Goal: Check status: Check status

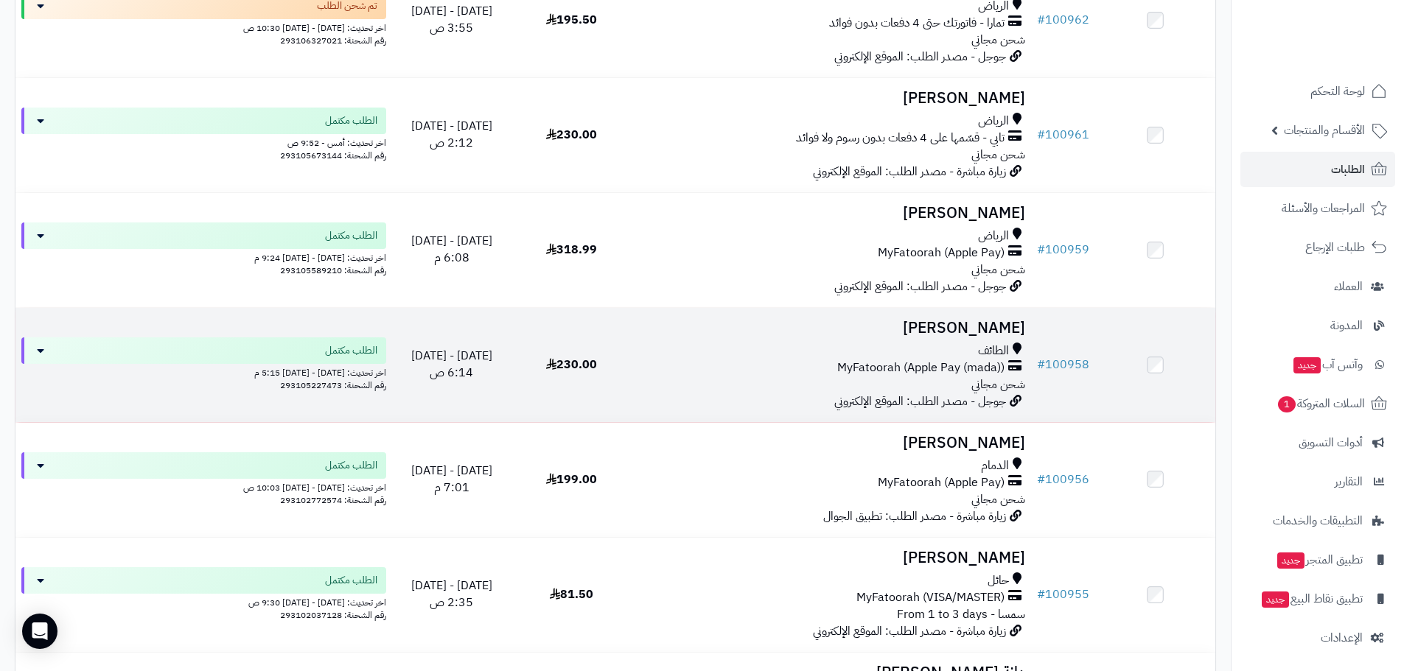
scroll to position [462, 0]
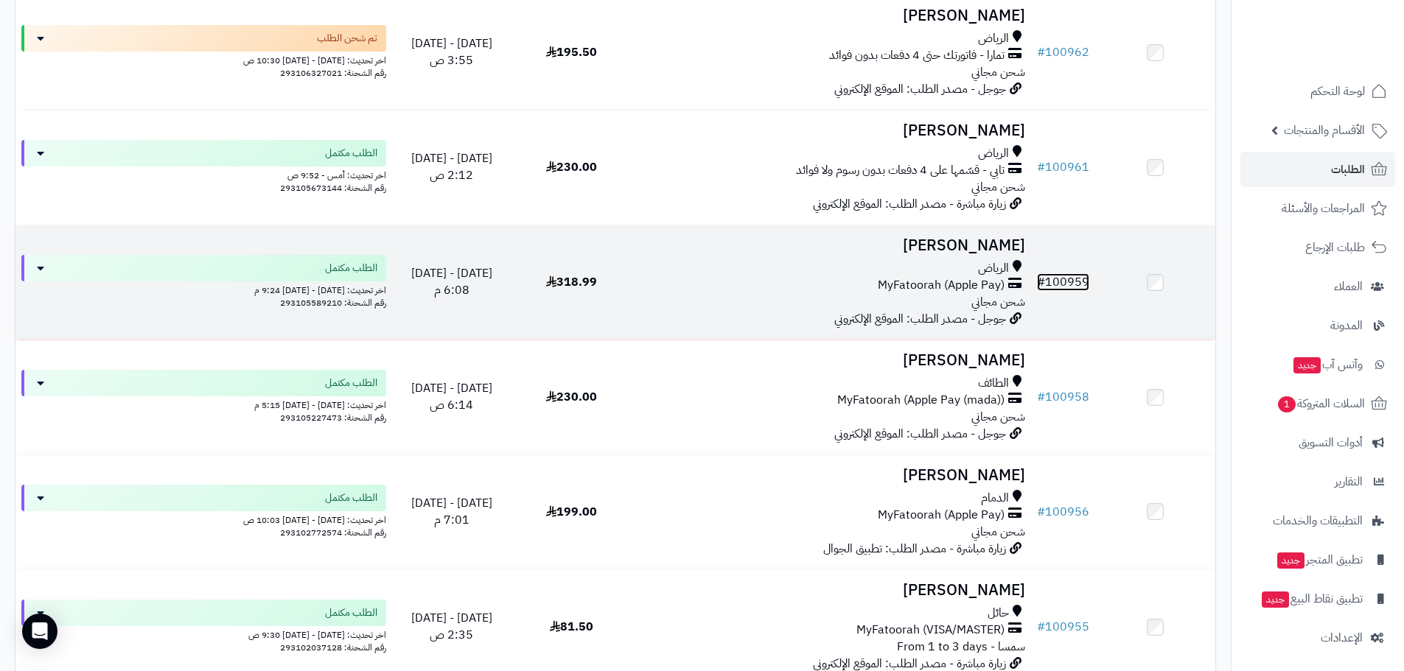
click at [1083, 279] on link "# 100959" at bounding box center [1063, 282] width 52 height 18
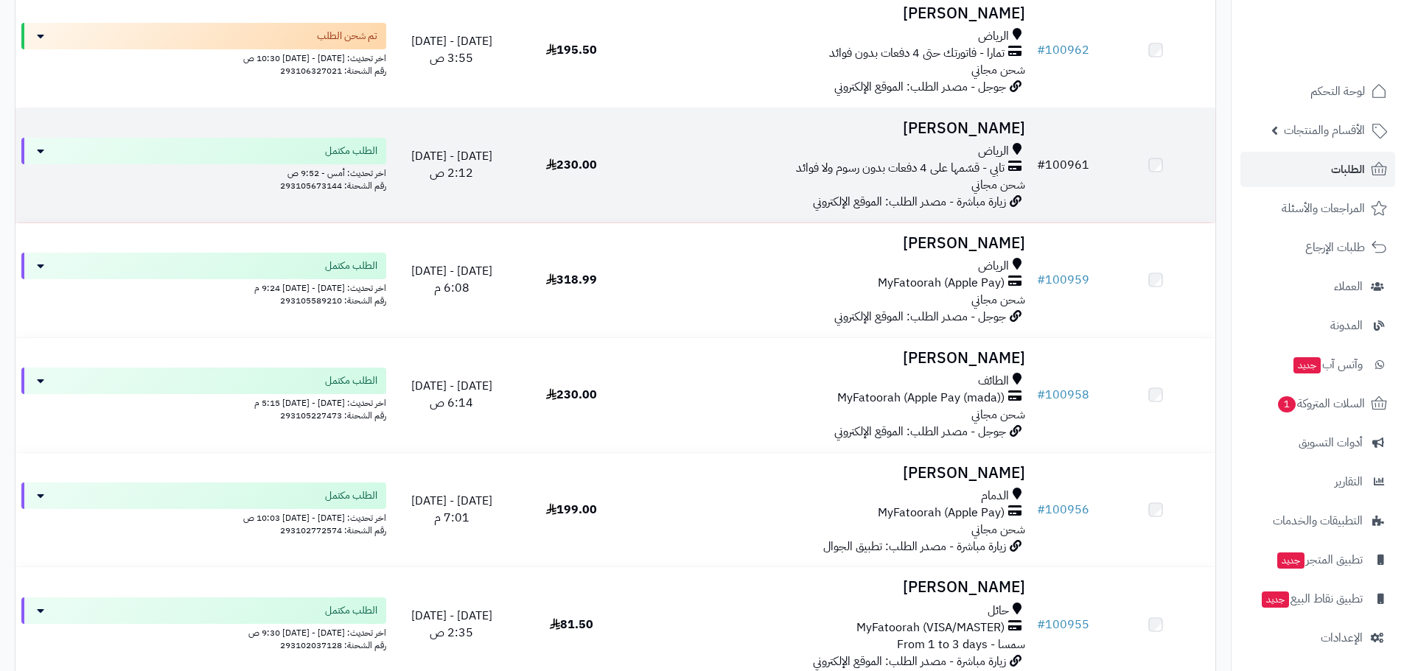
scroll to position [462, 0]
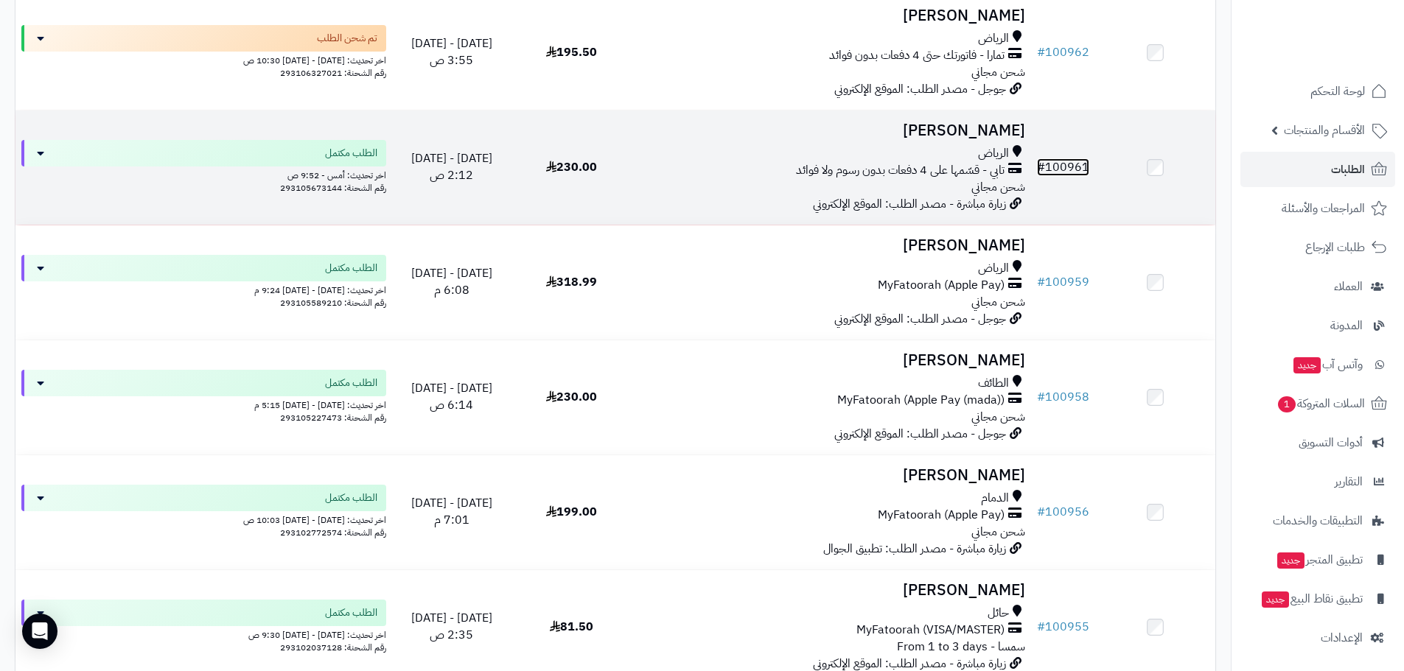
click at [1068, 163] on link "# 100961" at bounding box center [1063, 167] width 52 height 18
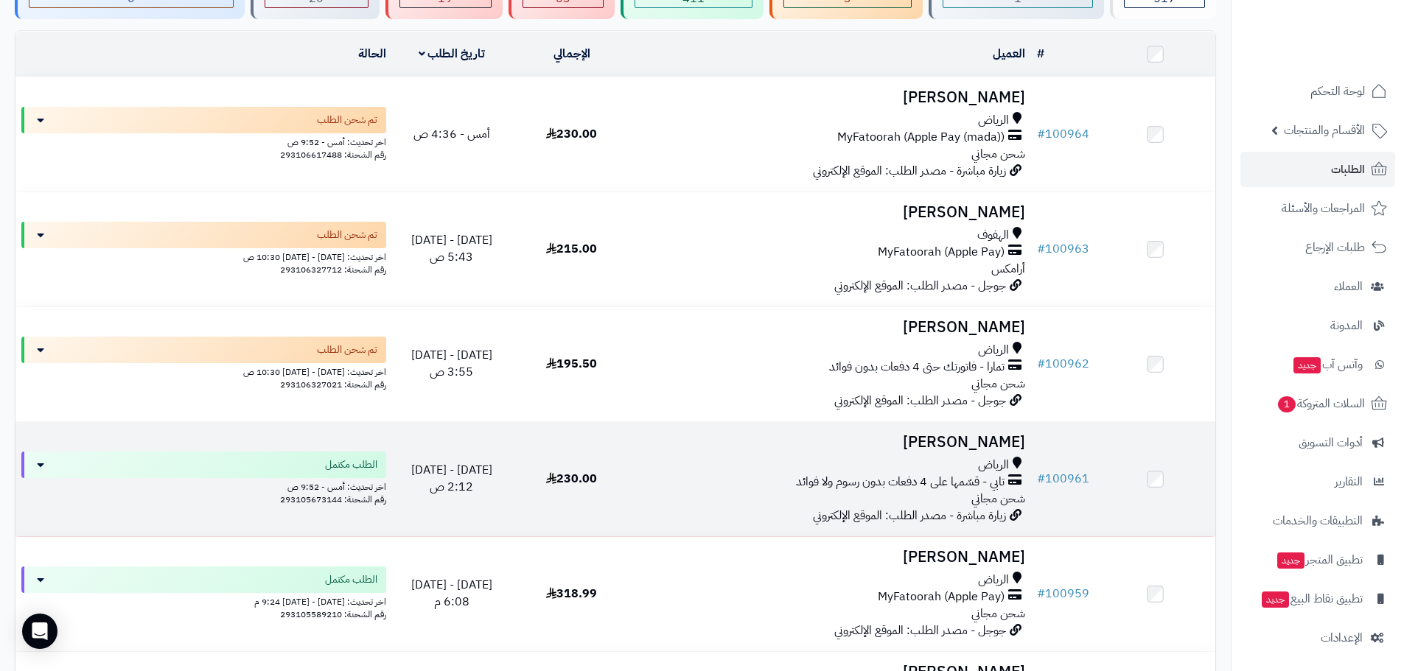
scroll to position [118, 0]
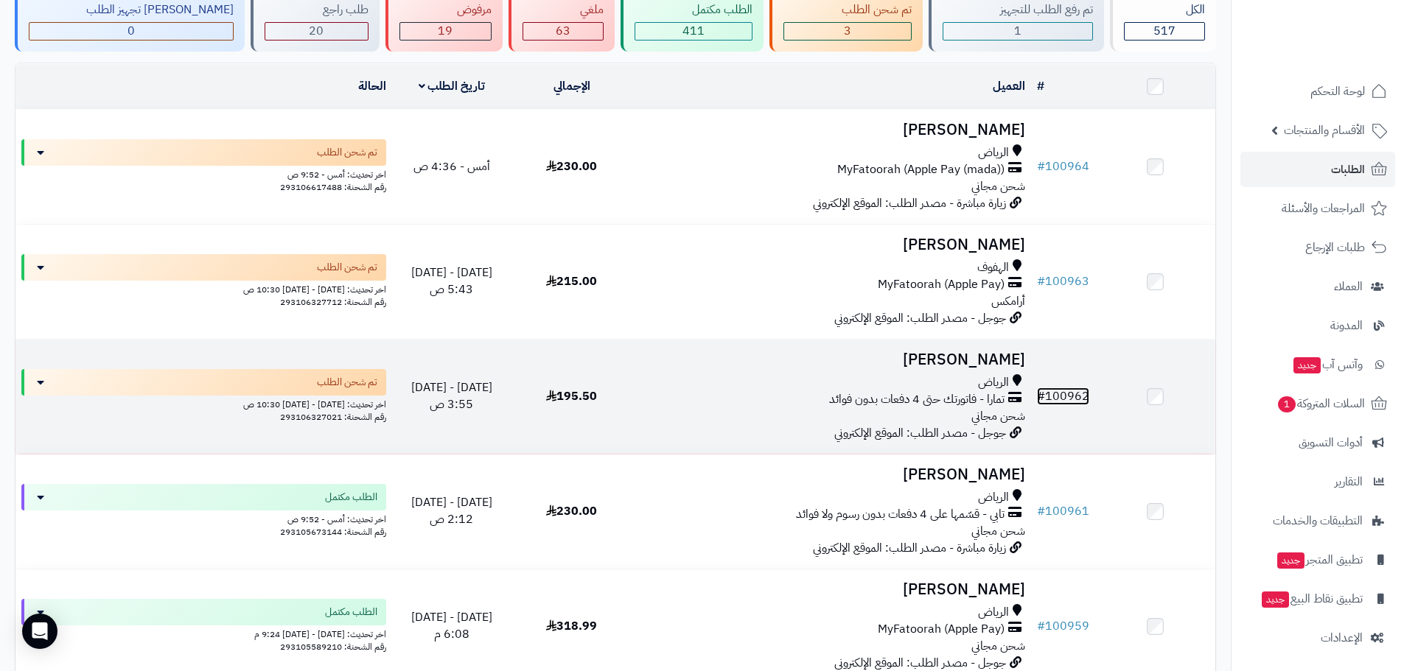
click at [1067, 391] on link "# 100962" at bounding box center [1063, 397] width 52 height 18
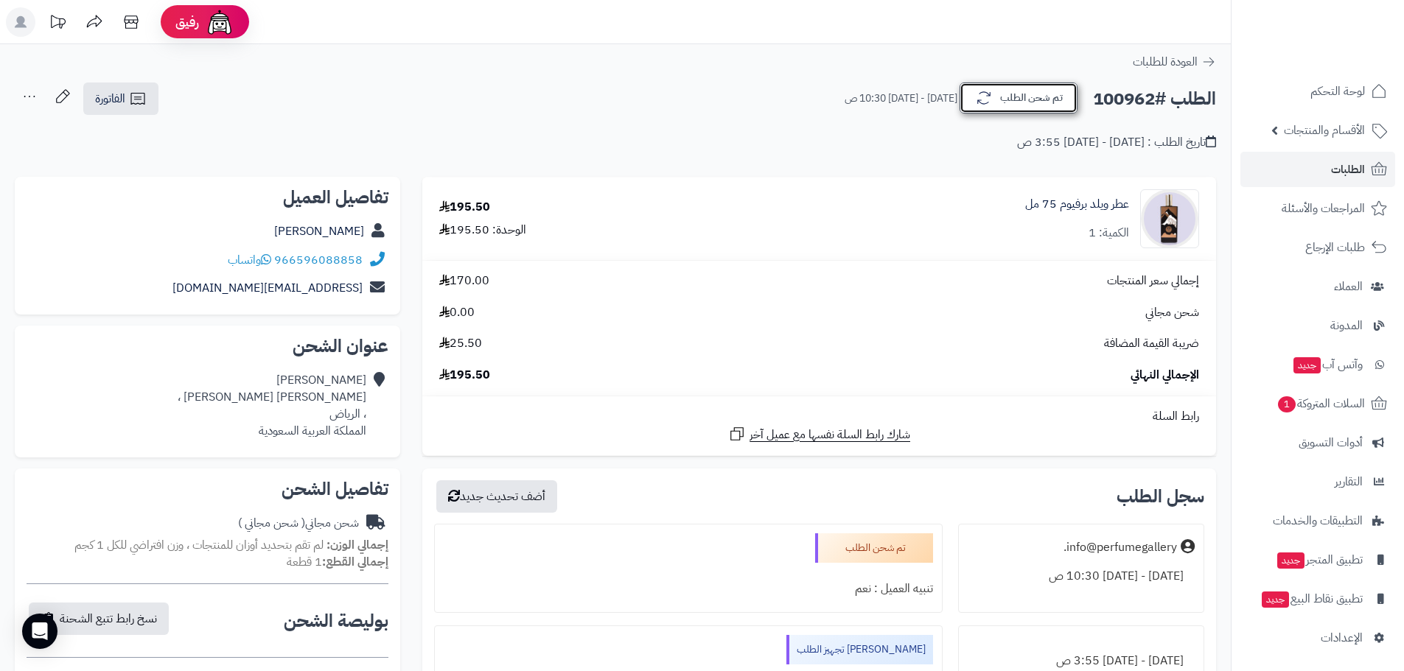
click at [1024, 99] on button "تم شحن الطلب" at bounding box center [1019, 98] width 118 height 31
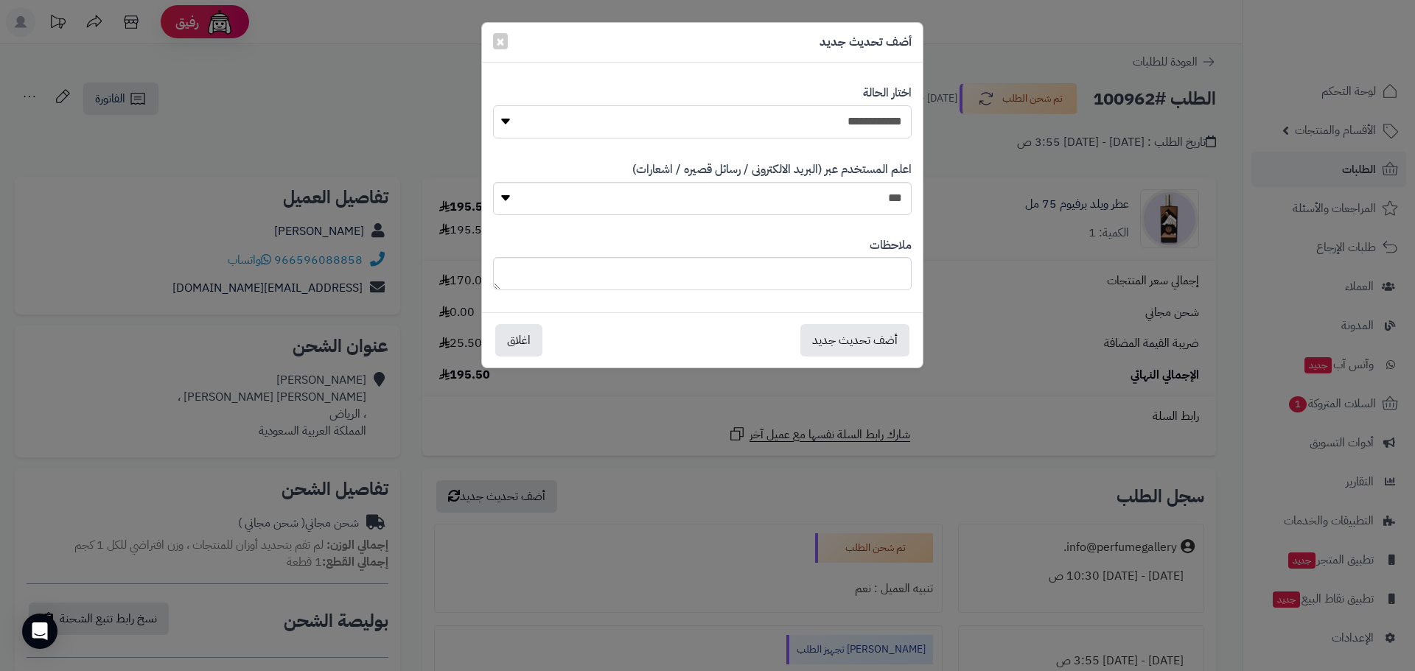
click at [817, 116] on select "**********" at bounding box center [702, 121] width 419 height 33
select select "*"
click at [493, 105] on select "**********" at bounding box center [702, 121] width 419 height 33
click at [864, 338] on button "أضف تحديث جديد" at bounding box center [854, 340] width 109 height 32
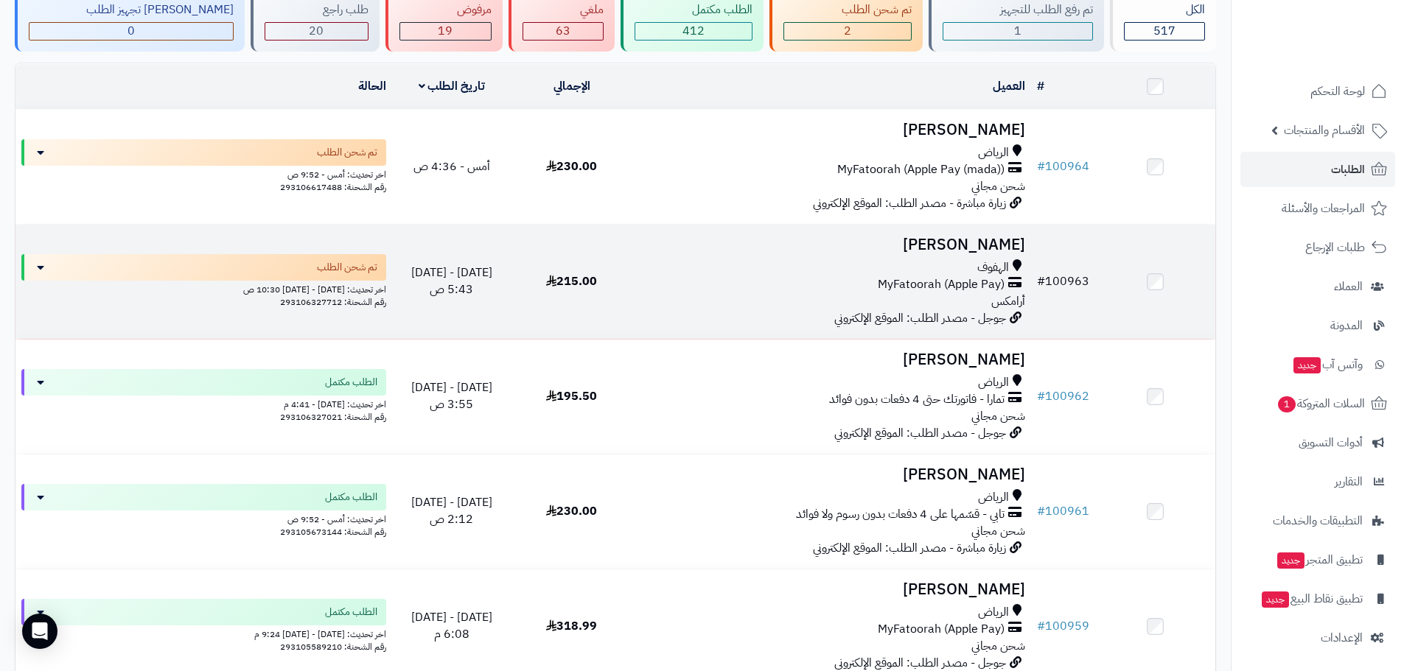
scroll to position [118, 0]
click at [1064, 276] on link "# 100963" at bounding box center [1063, 282] width 52 height 18
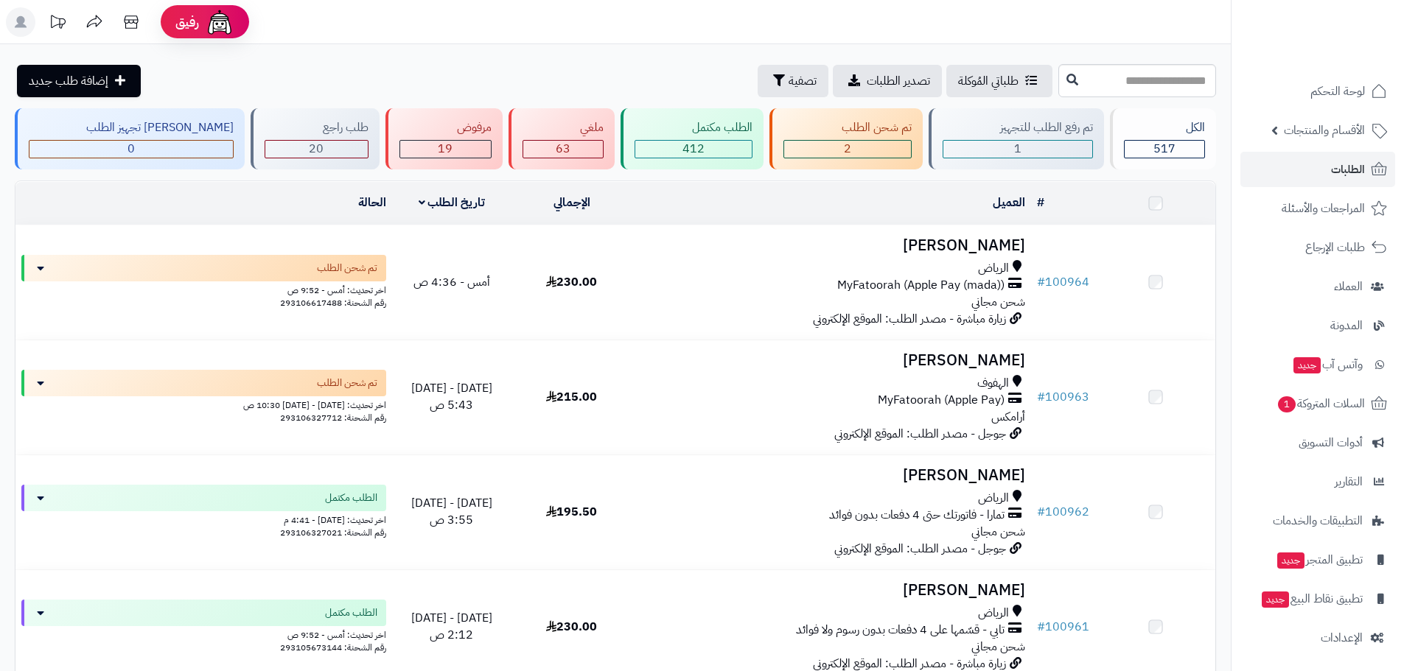
scroll to position [118, 0]
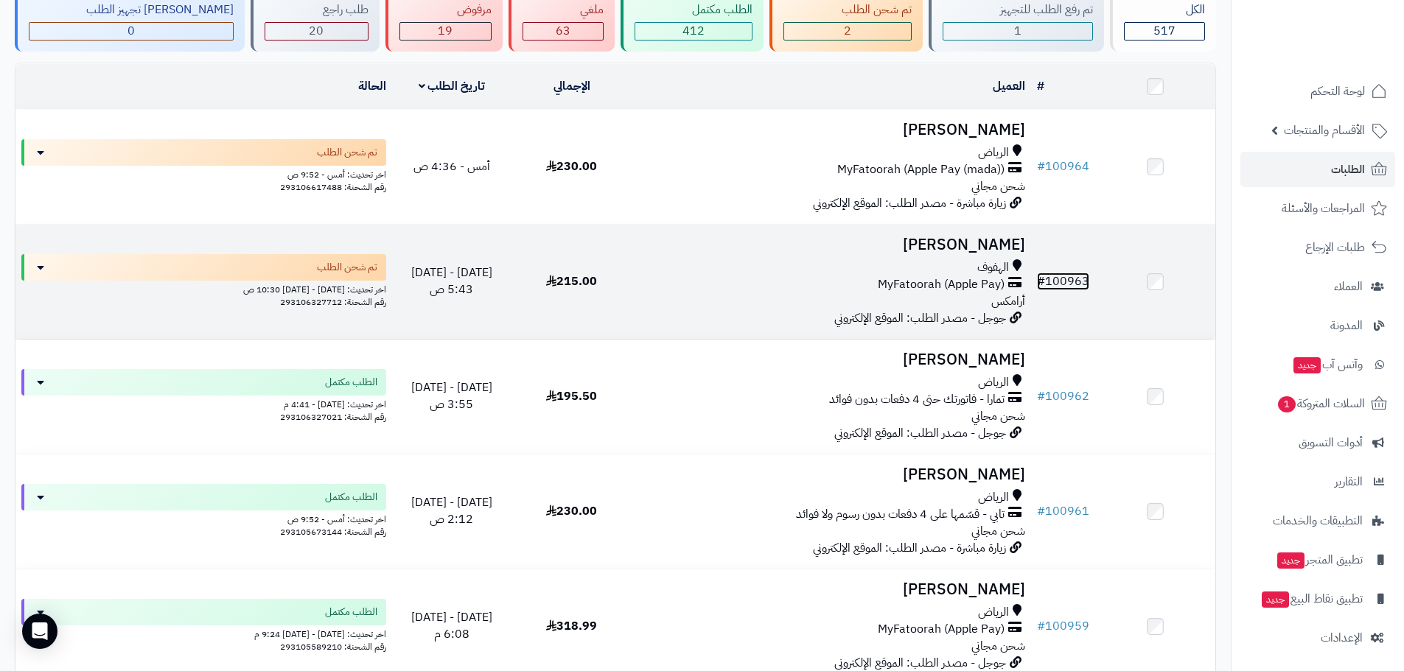
click at [1059, 279] on link "# 100963" at bounding box center [1063, 282] width 52 height 18
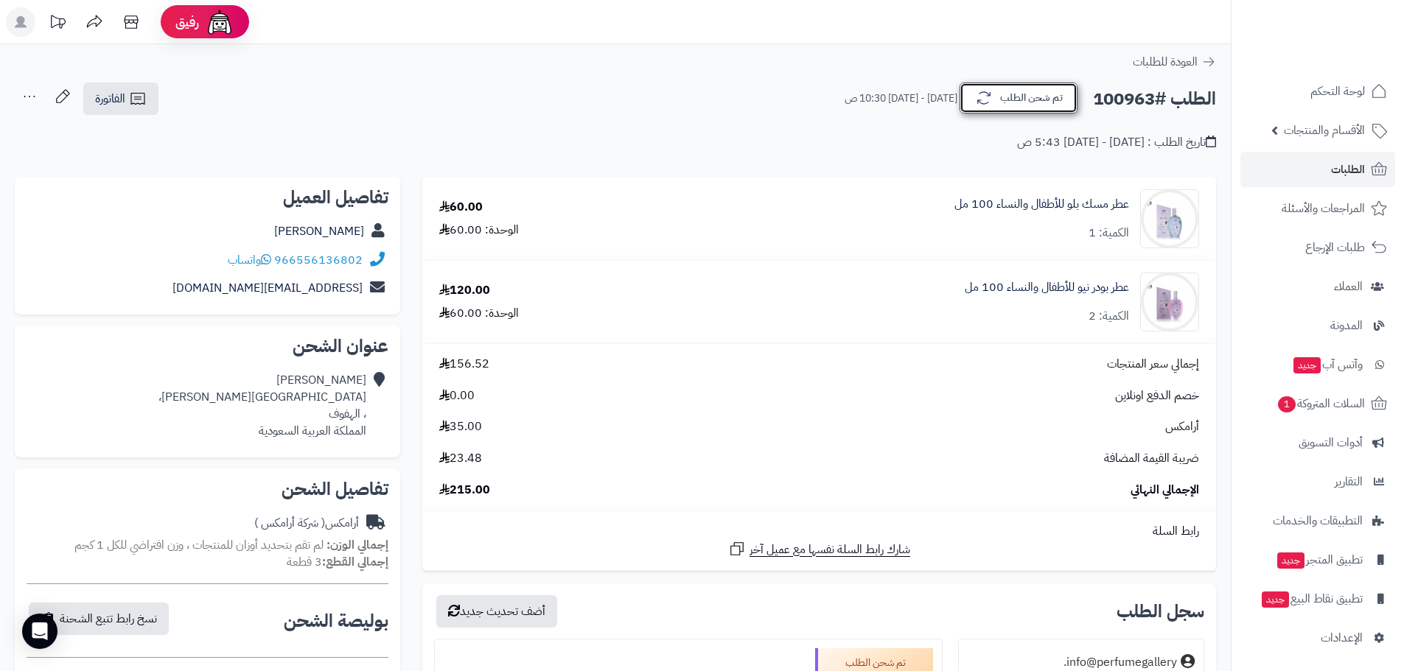
click at [1029, 102] on button "تم شحن الطلب" at bounding box center [1019, 98] width 118 height 31
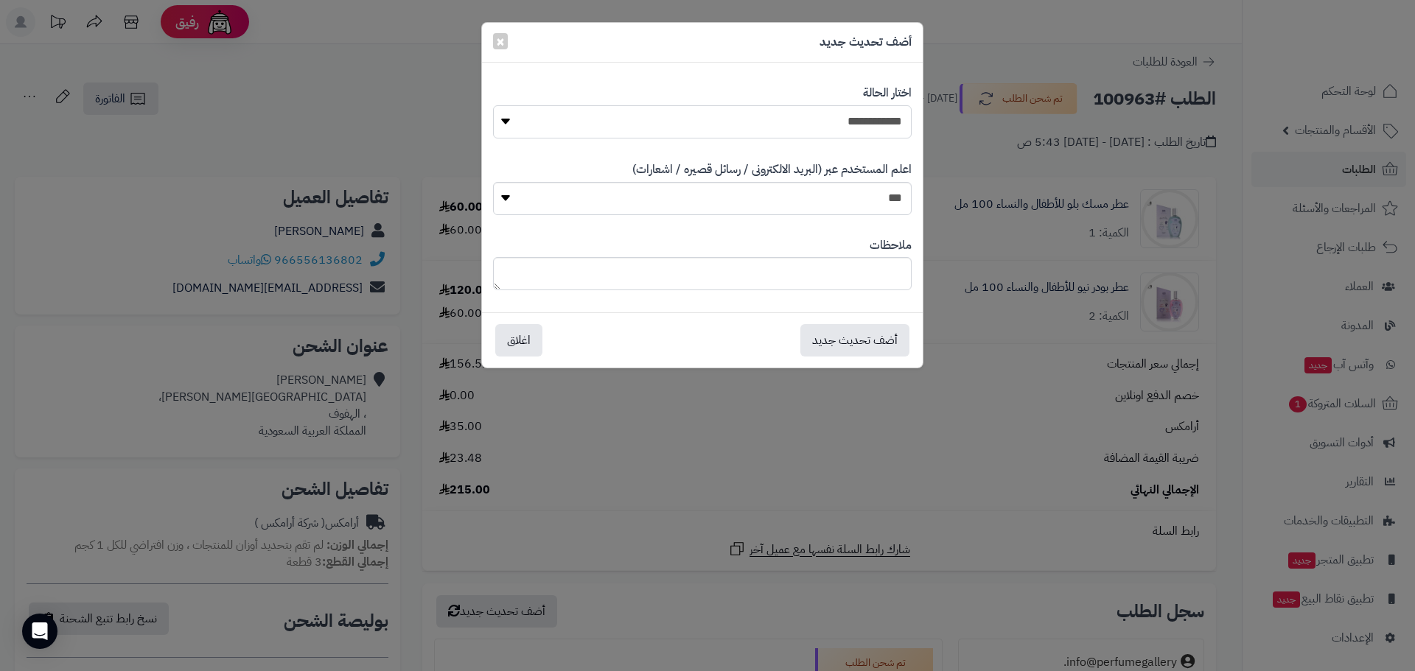
click at [882, 128] on select "**********" at bounding box center [702, 121] width 419 height 33
select select "*"
click at [493, 105] on select "**********" at bounding box center [702, 121] width 419 height 33
drag, startPoint x: 860, startPoint y: 336, endPoint x: 905, endPoint y: 312, distance: 50.8
click at [859, 336] on button "أضف تحديث جديد" at bounding box center [854, 340] width 109 height 32
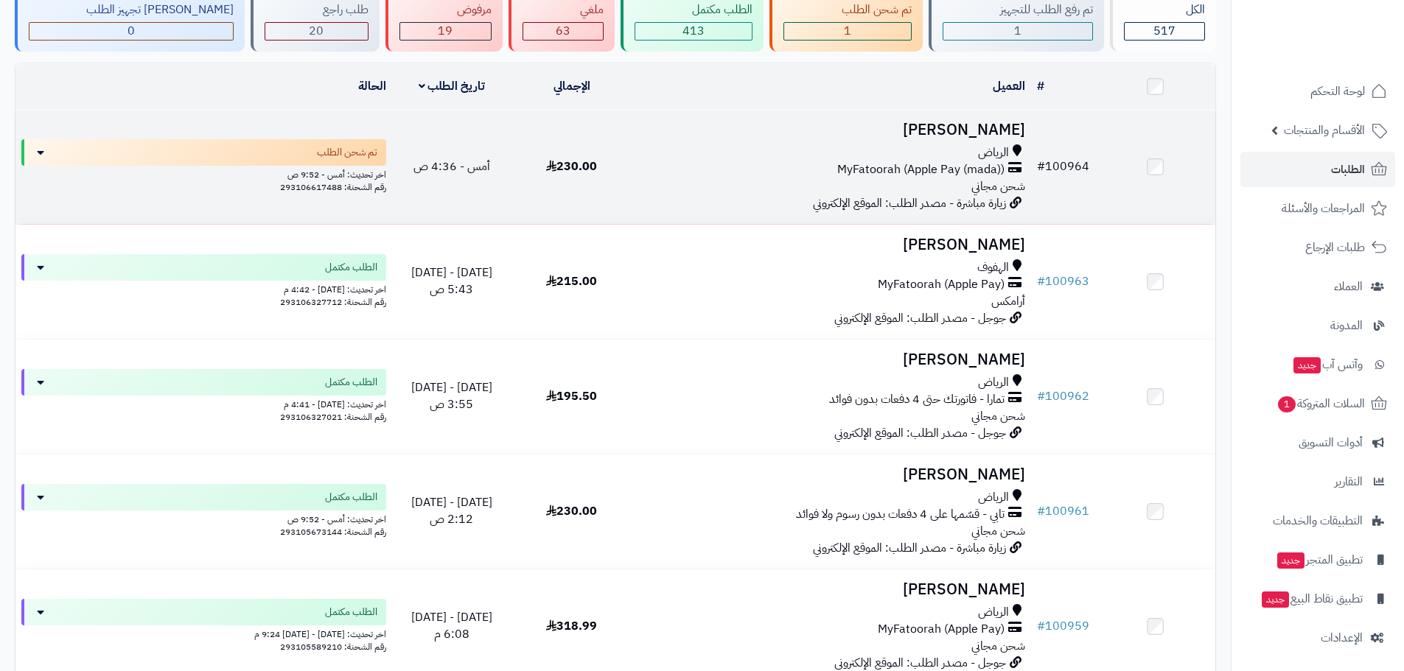
scroll to position [118, 0]
click at [1068, 164] on link "# 100964" at bounding box center [1063, 167] width 52 height 18
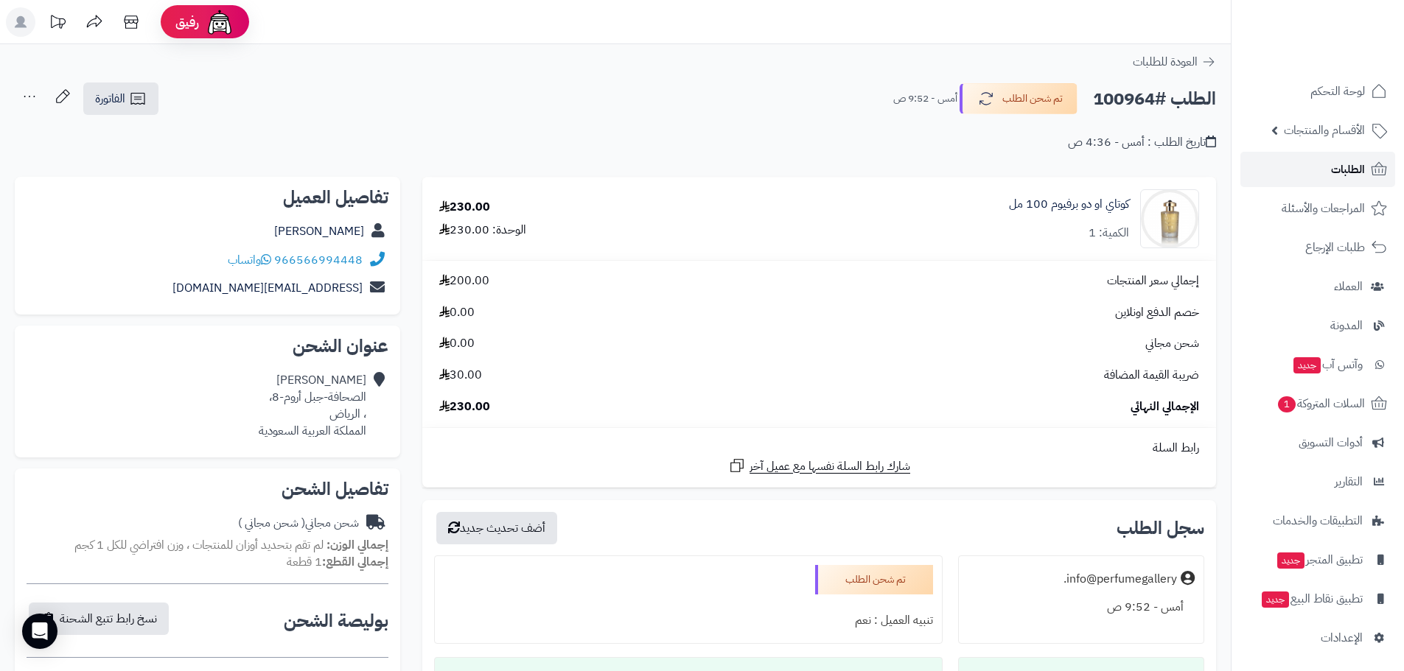
drag, startPoint x: 1336, startPoint y: 175, endPoint x: 1321, endPoint y: 178, distance: 15.8
click at [1336, 175] on span "الطلبات" at bounding box center [1348, 169] width 34 height 21
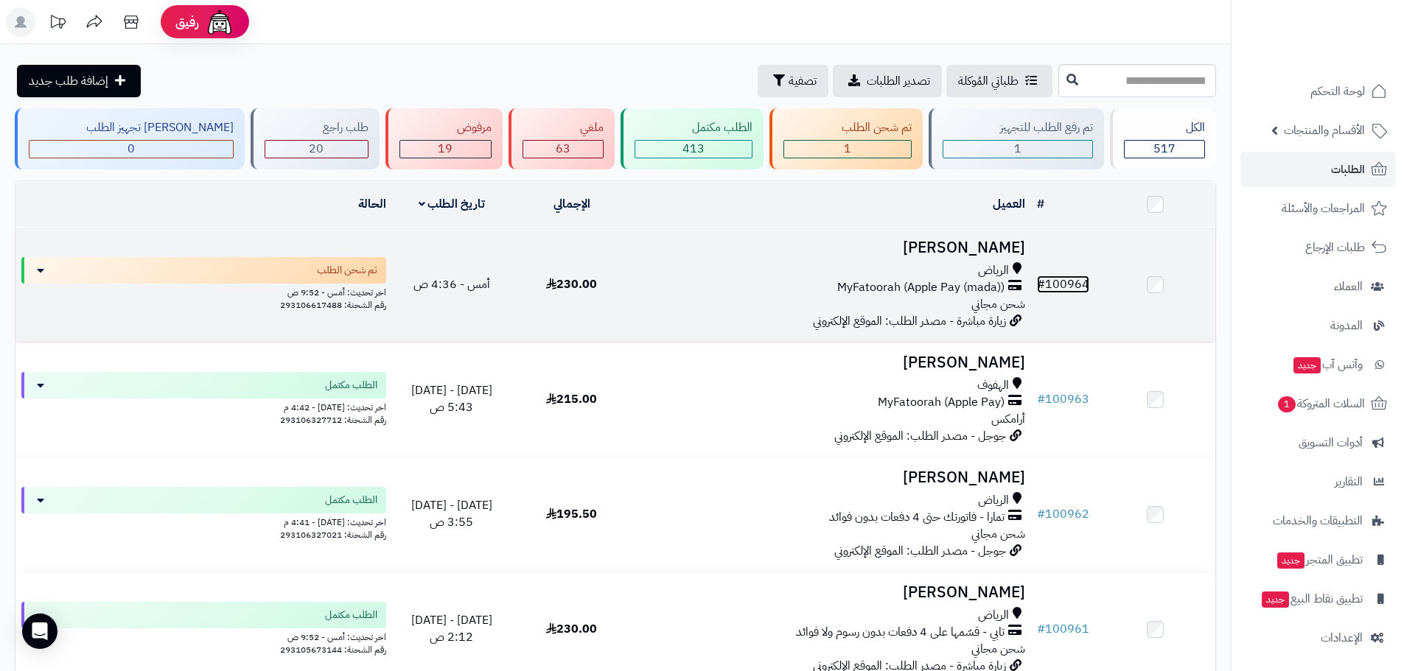
click at [1054, 279] on link "# 100964" at bounding box center [1063, 285] width 52 height 18
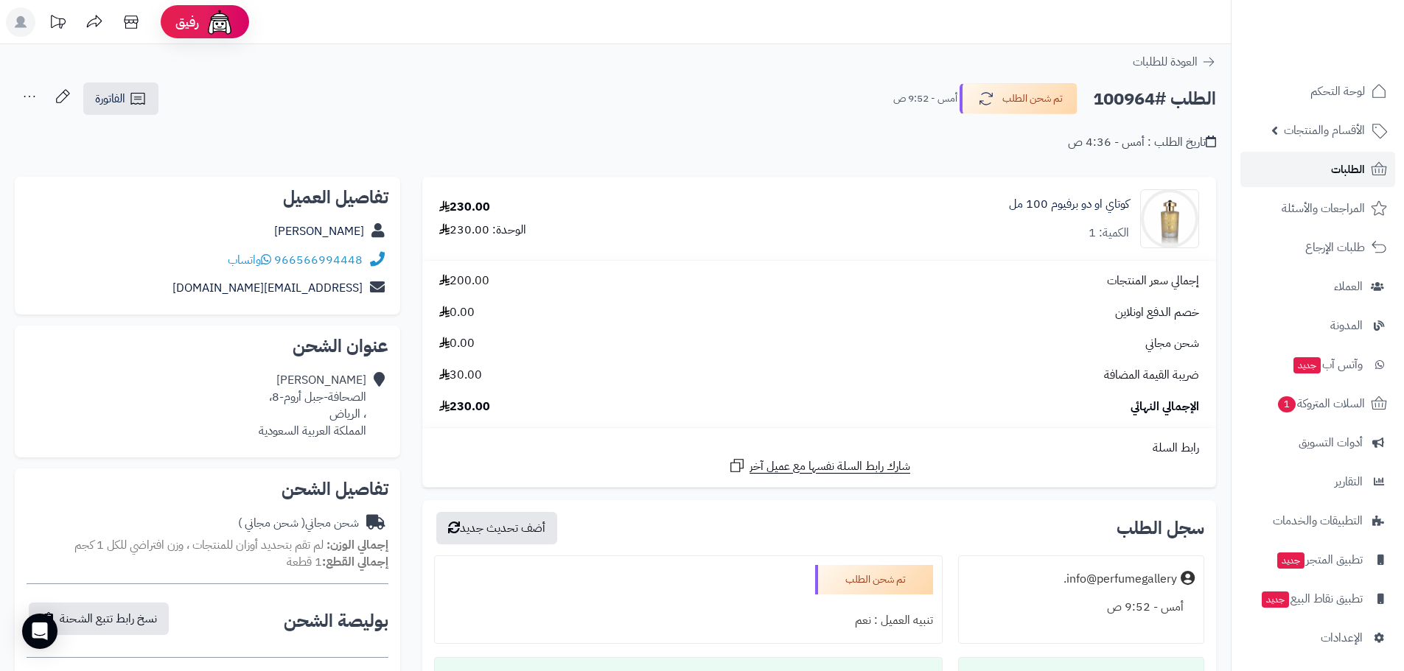
click at [1332, 164] on span "الطلبات" at bounding box center [1348, 169] width 34 height 21
